Goal: Task Accomplishment & Management: Manage account settings

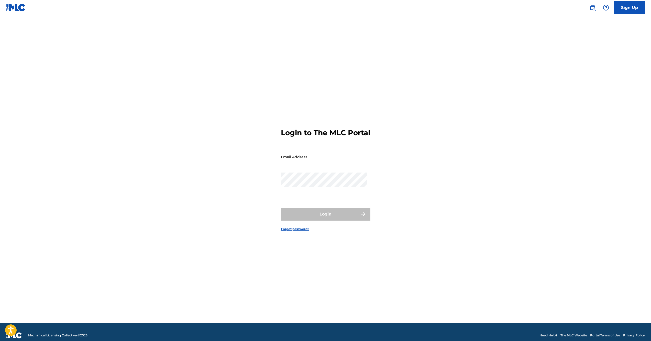
click at [318, 164] on input "Email Address" at bounding box center [324, 157] width 86 height 15
type input "[EMAIL_ADDRESS][DOMAIN_NAME]"
click at [281, 208] on button "Login" at bounding box center [326, 214] width 90 height 13
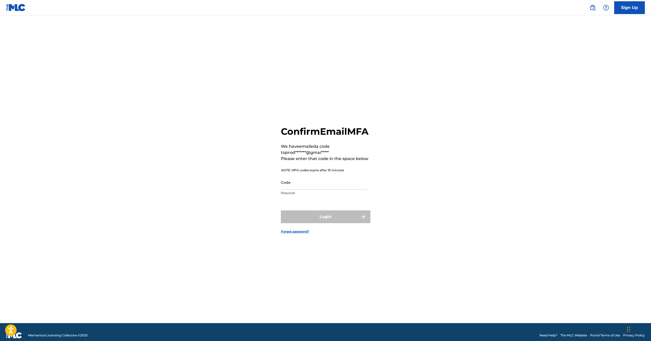
drag, startPoint x: 318, startPoint y: 167, endPoint x: 315, endPoint y: 189, distance: 22.7
click at [315, 189] on input "Code" at bounding box center [324, 182] width 86 height 15
type input "542356"
click at [281, 211] on button "Login" at bounding box center [326, 217] width 90 height 13
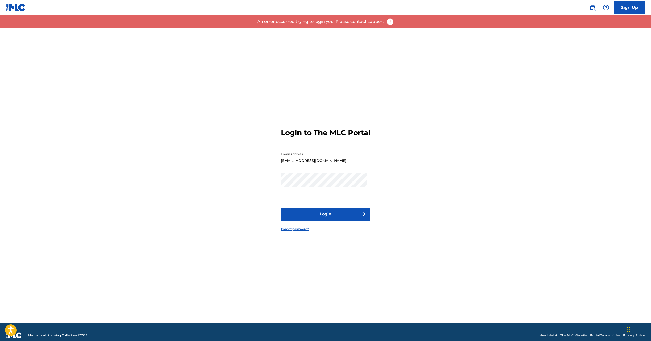
click at [334, 219] on button "Login" at bounding box center [326, 214] width 90 height 13
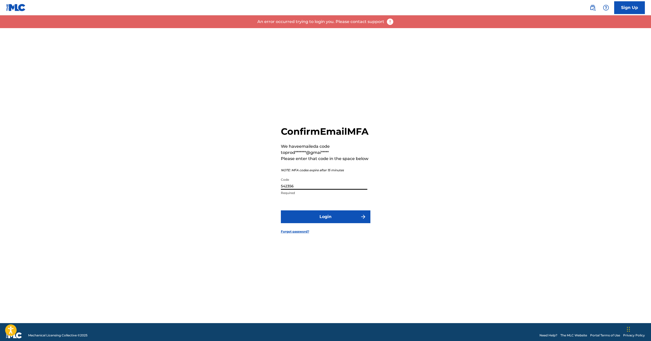
click at [327, 186] on input "542356" at bounding box center [324, 182] width 86 height 15
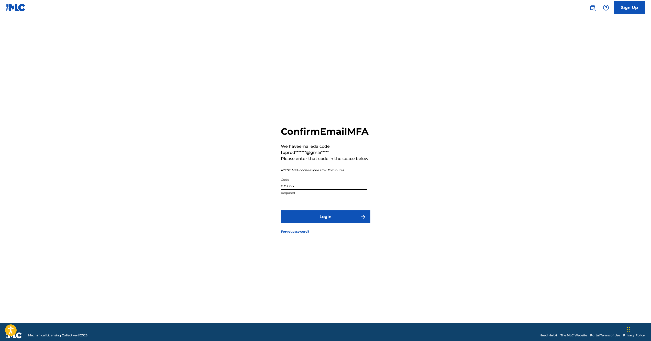
type input "035036"
click at [281, 211] on button "Login" at bounding box center [326, 217] width 90 height 13
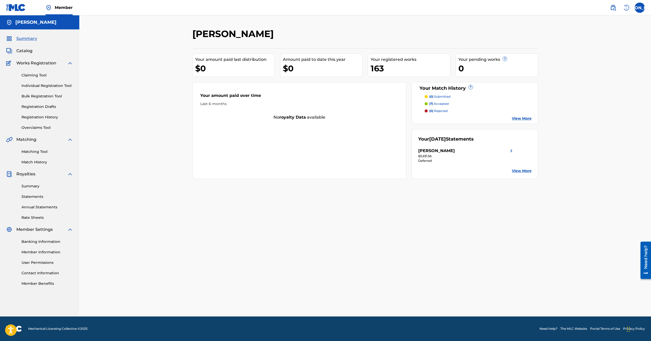
click at [497, 151] on div "[PERSON_NAME]" at bounding box center [466, 151] width 96 height 6
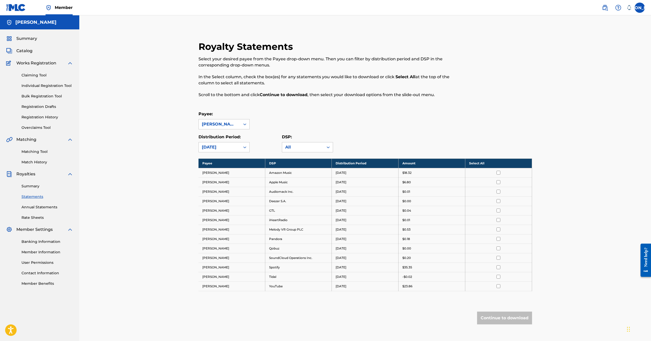
click at [30, 188] on link "Summary" at bounding box center [47, 186] width 52 height 5
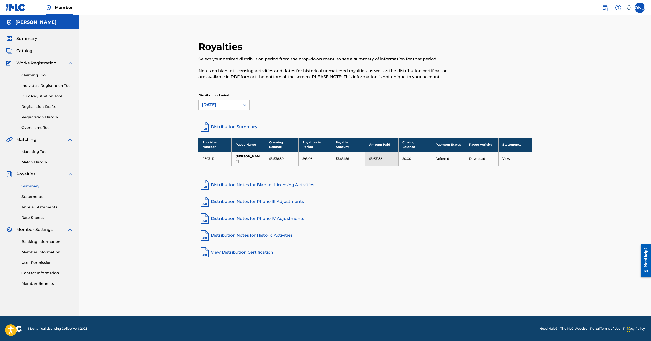
click at [43, 242] on link "Banking Information" at bounding box center [47, 241] width 52 height 5
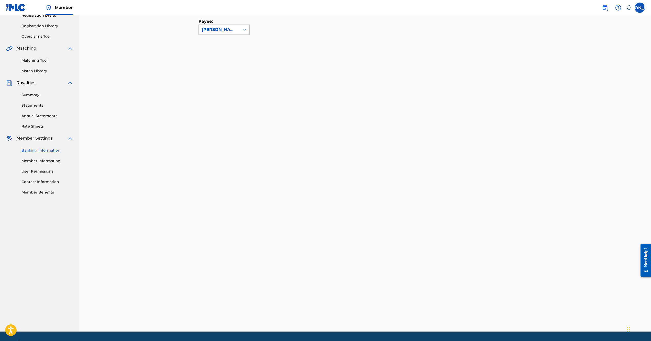
scroll to position [102, 0]
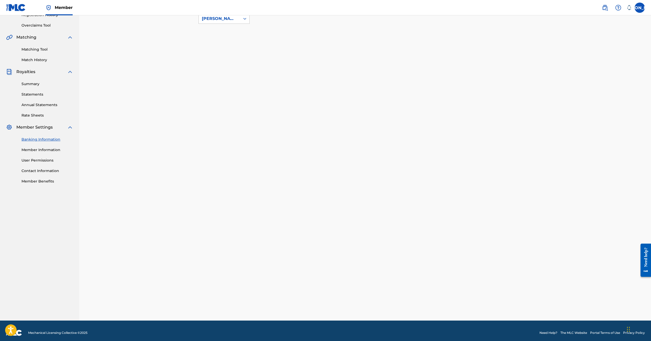
click at [42, 113] on link "Rate Sheets" at bounding box center [47, 115] width 52 height 5
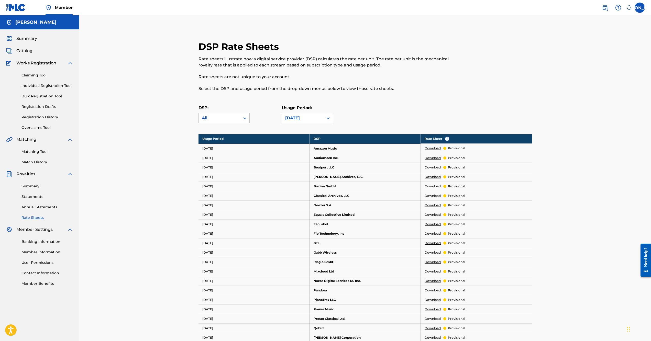
click at [37, 208] on link "Annual Statements" at bounding box center [47, 207] width 52 height 5
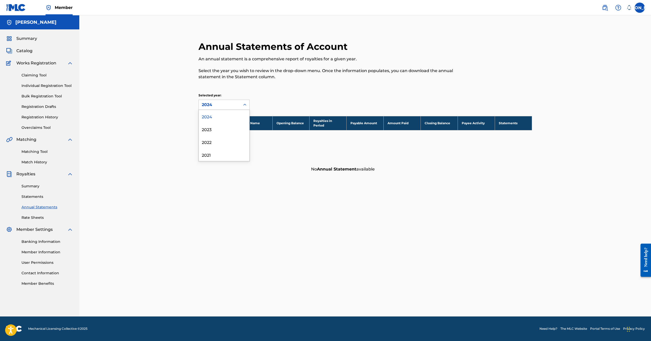
click at [213, 102] on div "2024" at bounding box center [219, 105] width 35 height 6
drag, startPoint x: 227, startPoint y: 97, endPoint x: 204, endPoint y: 104, distance: 24.0
click at [227, 97] on p "Selected year:" at bounding box center [223, 95] width 51 height 5
click at [38, 195] on link "Statements" at bounding box center [47, 196] width 52 height 5
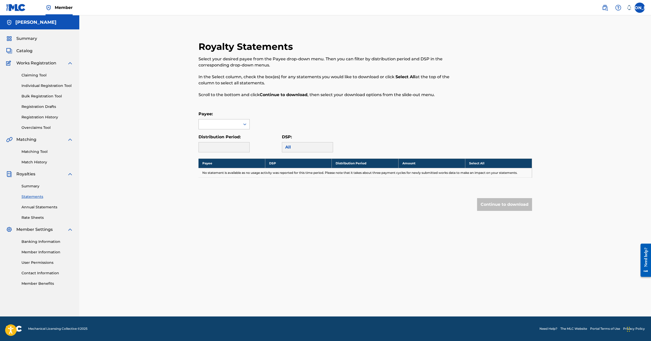
click at [228, 126] on div at bounding box center [219, 124] width 41 height 10
click at [225, 137] on div "[PERSON_NAME]" at bounding box center [224, 135] width 51 height 13
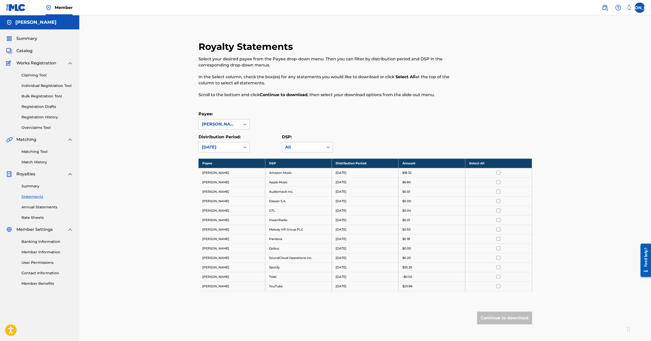
click at [32, 187] on link "Summary" at bounding box center [47, 186] width 52 height 5
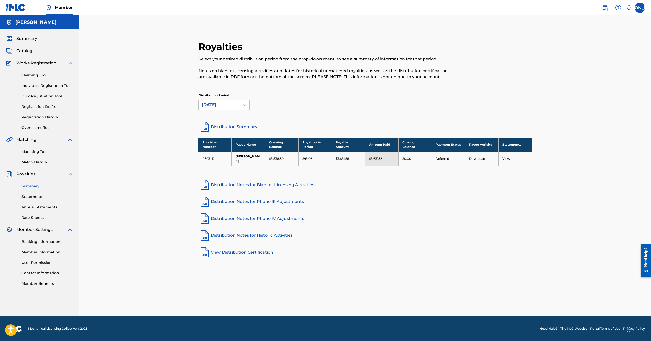
click at [442, 159] on link "Deferred" at bounding box center [443, 159] width 14 height 4
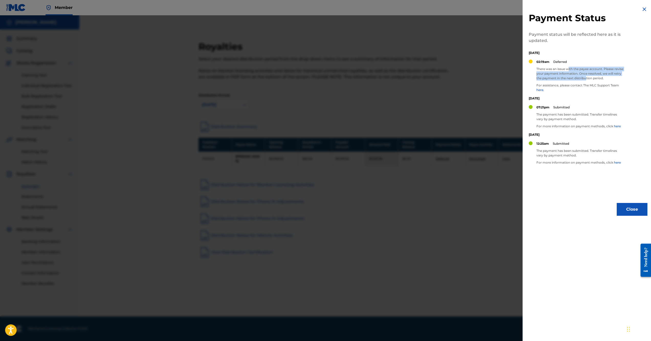
drag, startPoint x: 570, startPoint y: 68, endPoint x: 595, endPoint y: 79, distance: 27.5
click at [595, 79] on p "There was an issue with the payee account. Please revise your payment informati…" at bounding box center [579, 74] width 87 height 14
click at [541, 90] on link "here." at bounding box center [540, 90] width 8 height 4
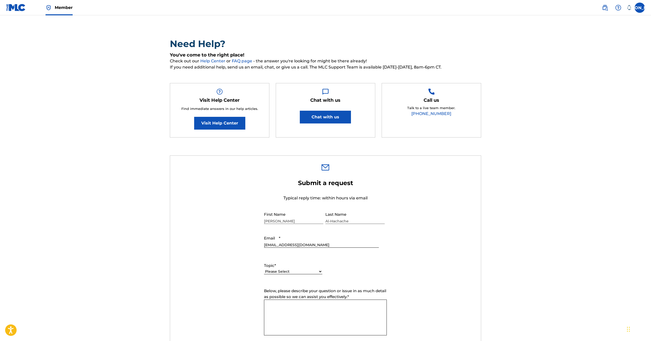
scroll to position [26, 0]
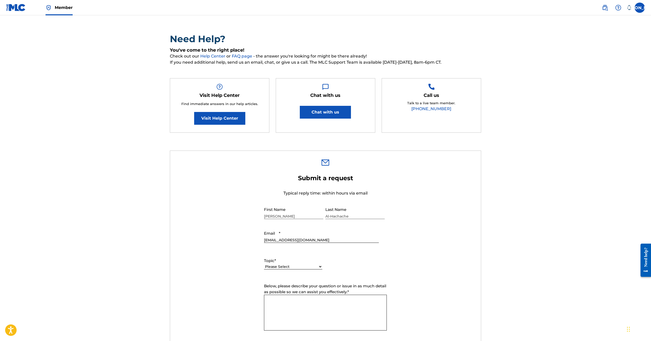
click at [314, 113] on button "Chat with us" at bounding box center [325, 112] width 51 height 13
click at [514, 207] on main "Need Help? You've come to the right place! Check out our Help Center or FAQ pag…" at bounding box center [325, 245] width 651 height 511
click at [602, 130] on main "Need Help? You've come to the right place! Check out our Help Center or FAQ pag…" at bounding box center [325, 245] width 651 height 511
click at [431, 171] on div "Submit a request Typical reply time: within hours via email First Name Jonathan…" at bounding box center [325, 290] width 311 height 248
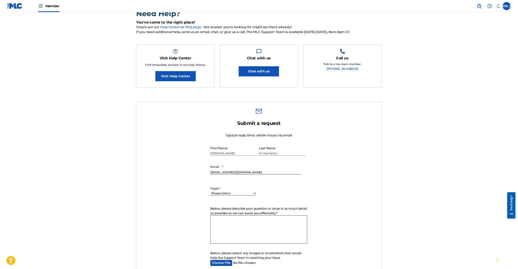
scroll to position [5, 0]
